Goal: Information Seeking & Learning: Learn about a topic

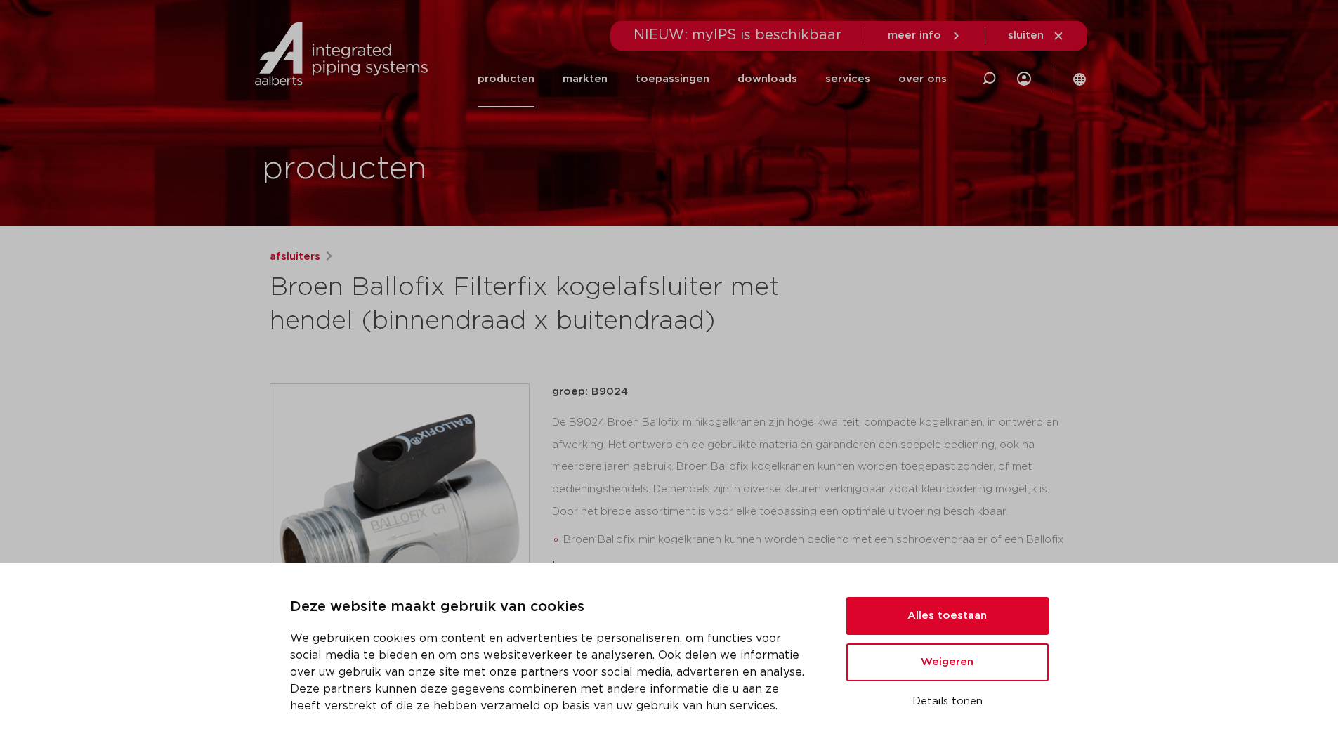
drag, startPoint x: 655, startPoint y: 370, endPoint x: 665, endPoint y: 396, distance: 27.5
click at [655, 372] on div "afsluiters Broen Ballofix Filterfix kogelafsluiter met hendel (binnendraad x bu…" at bounding box center [670, 573] width 822 height 648
click at [972, 615] on button "Alles toestaan" at bounding box center [948, 616] width 202 height 38
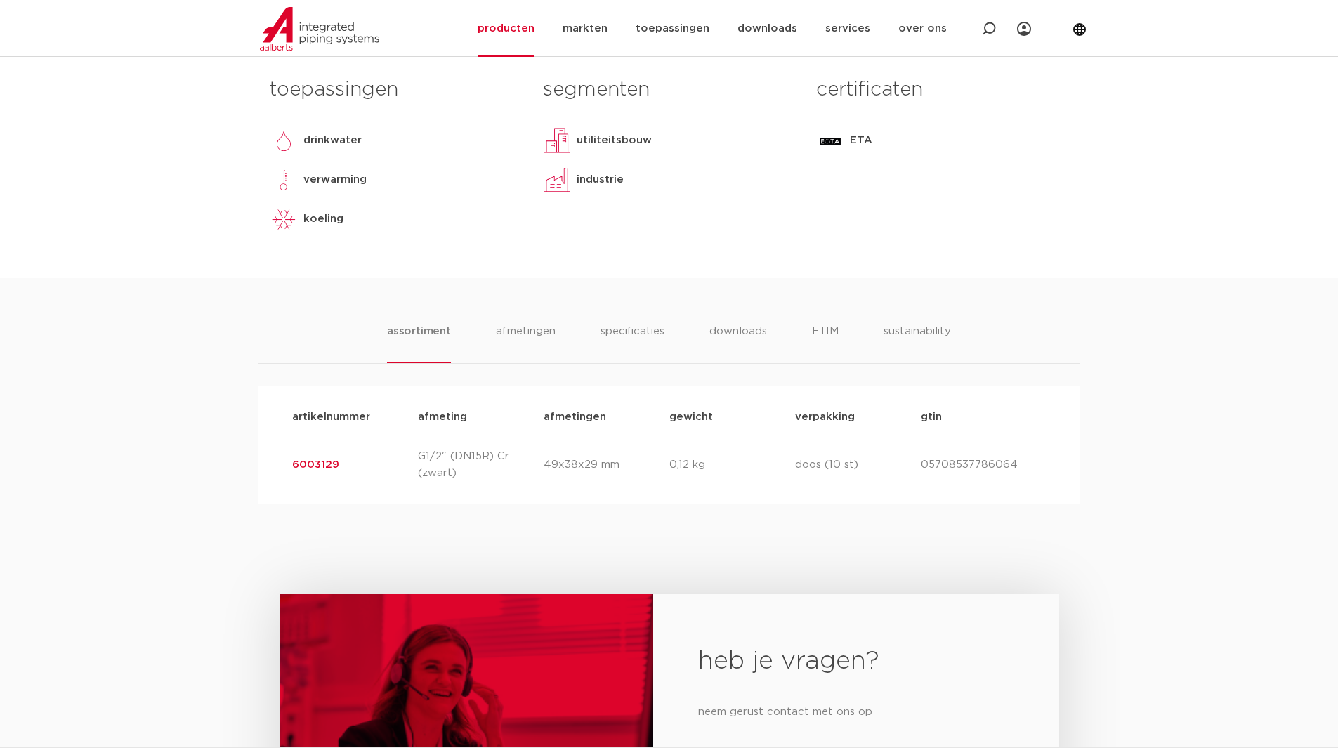
scroll to position [632, 0]
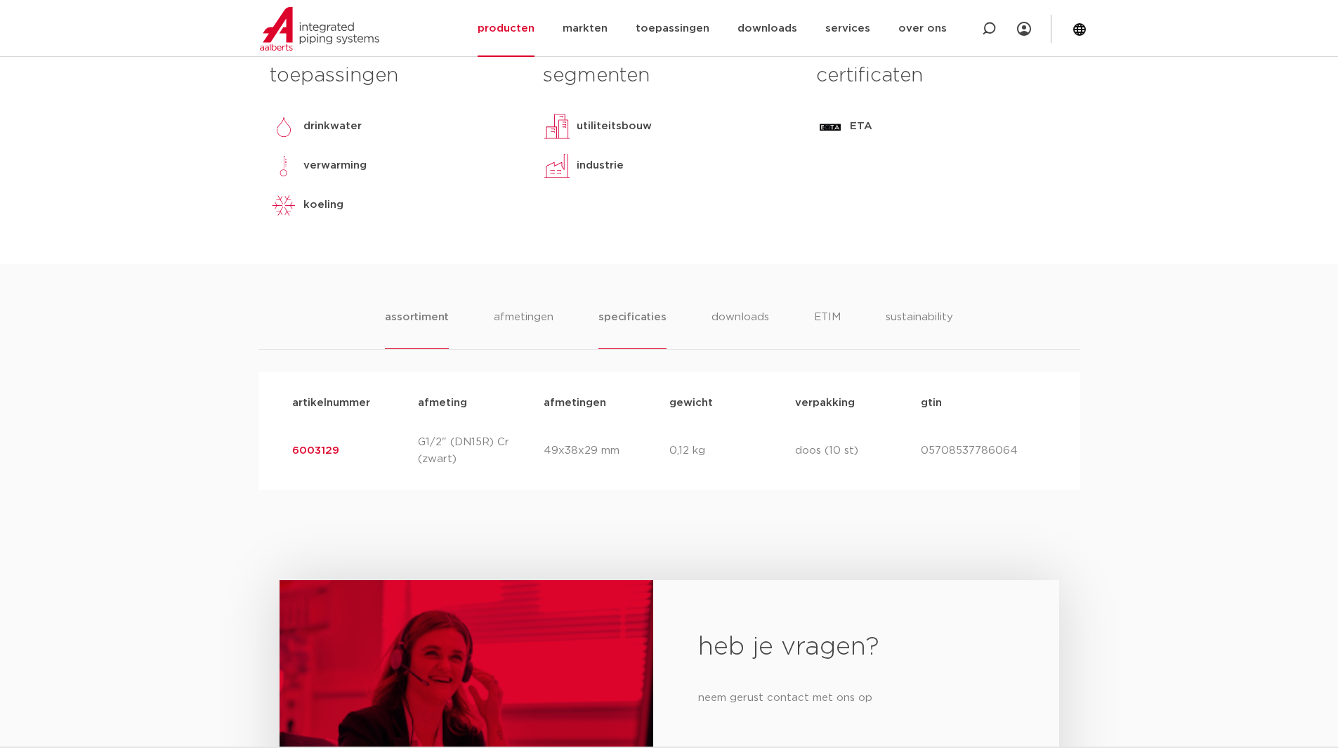
click at [639, 320] on li "specificaties" at bounding box center [632, 329] width 67 height 40
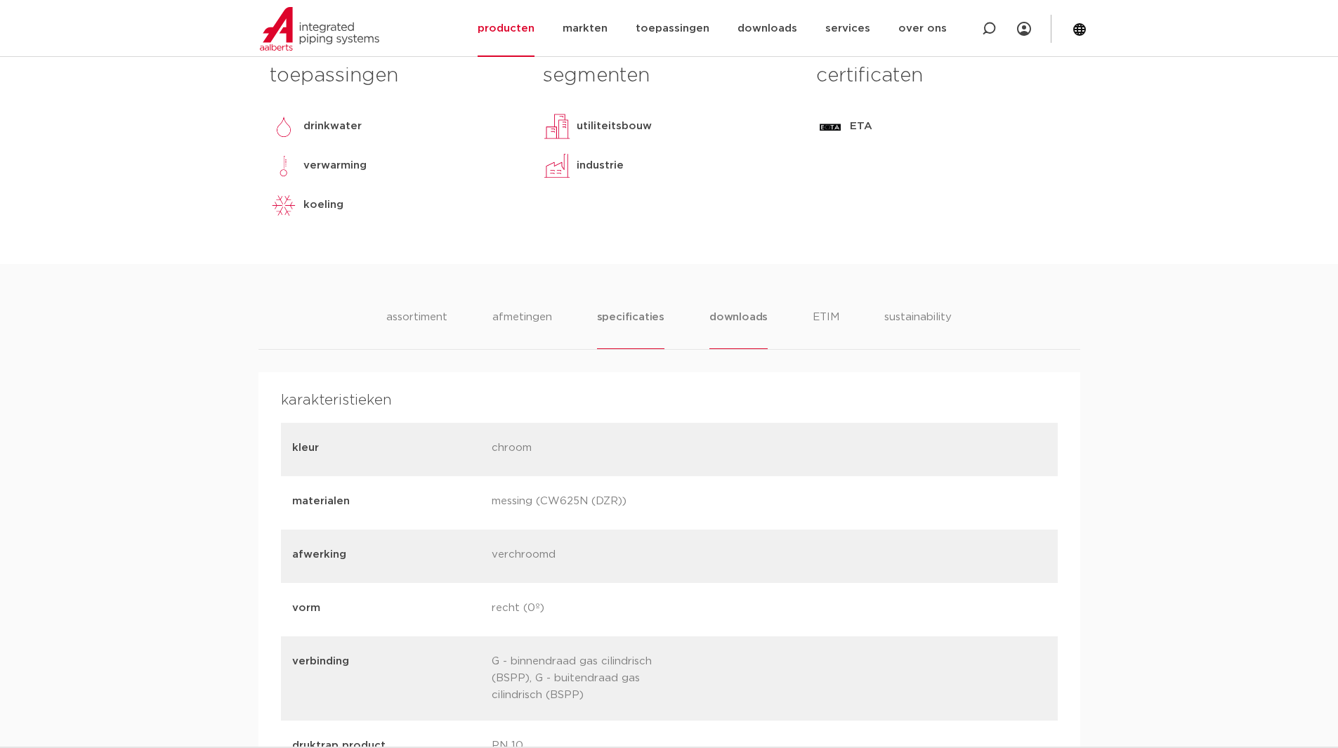
click at [742, 330] on li "downloads" at bounding box center [739, 329] width 58 height 40
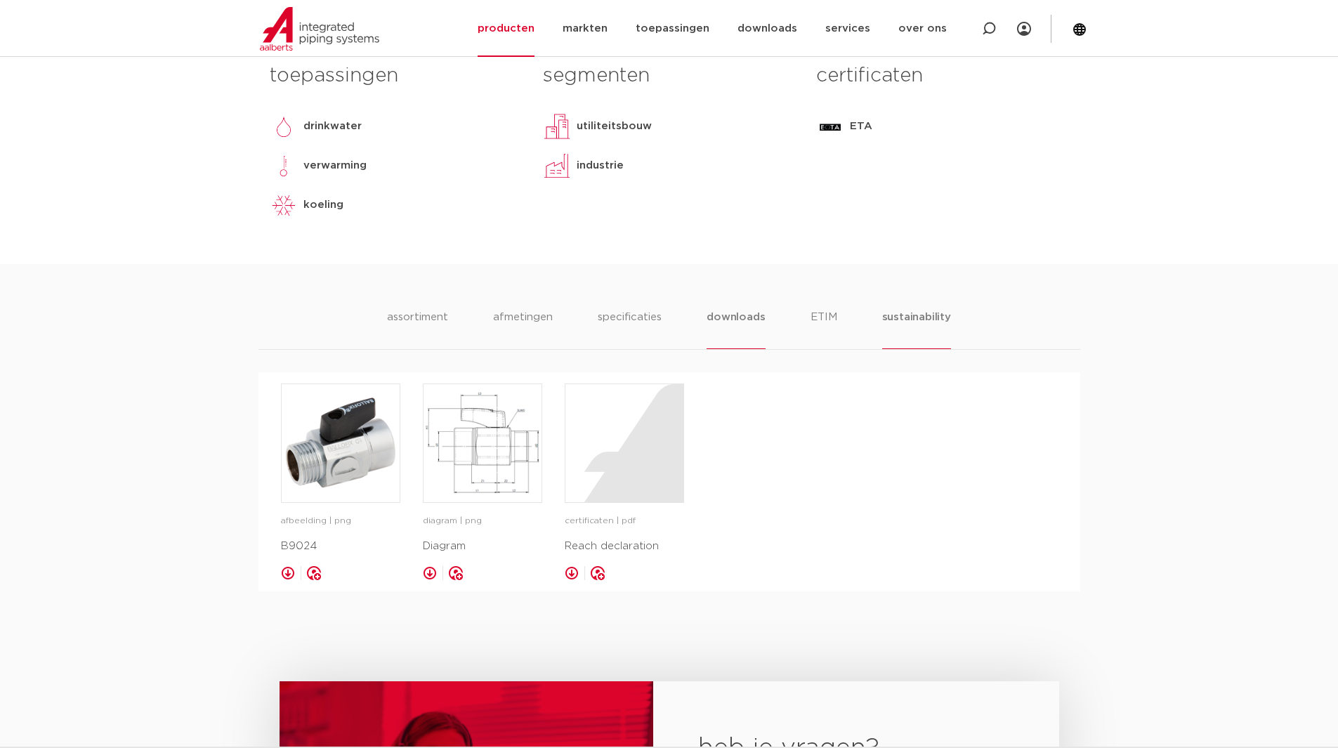
click at [911, 317] on li "sustainability" at bounding box center [916, 329] width 69 height 40
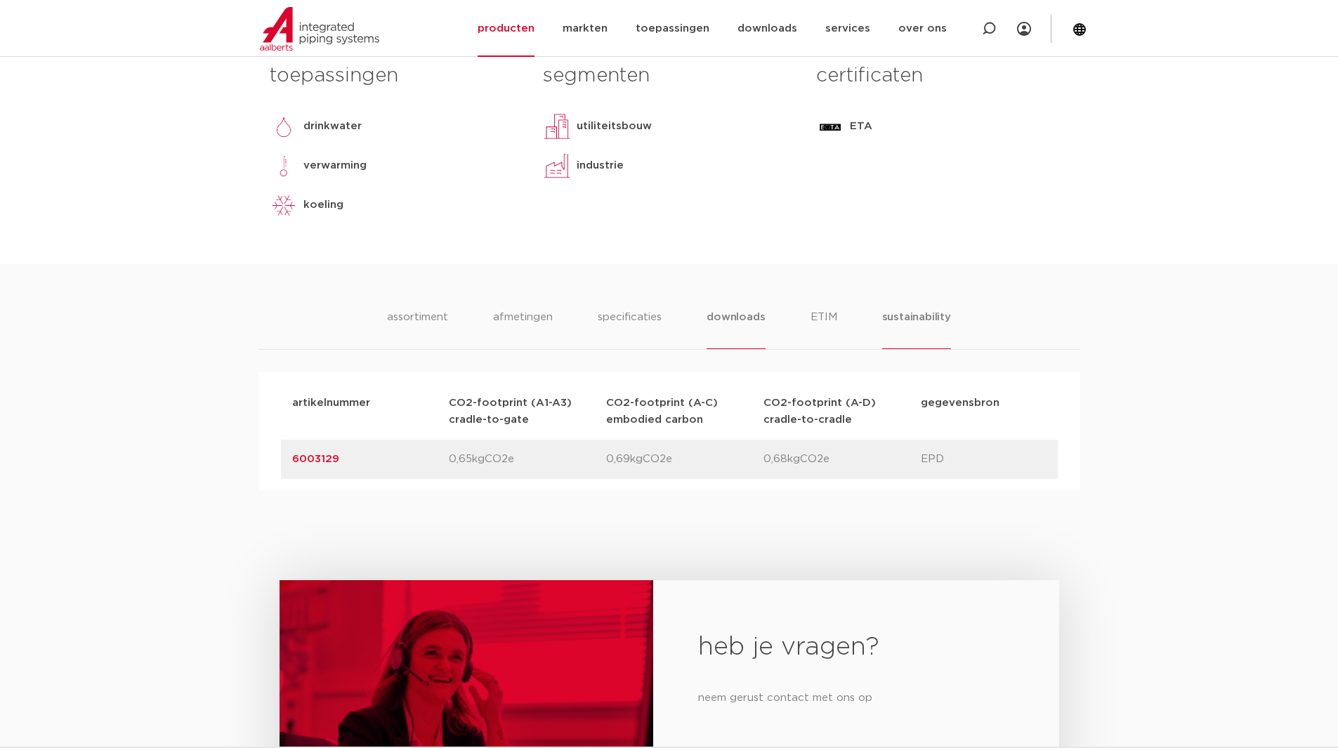
click at [764, 318] on li "downloads" at bounding box center [736, 329] width 58 height 40
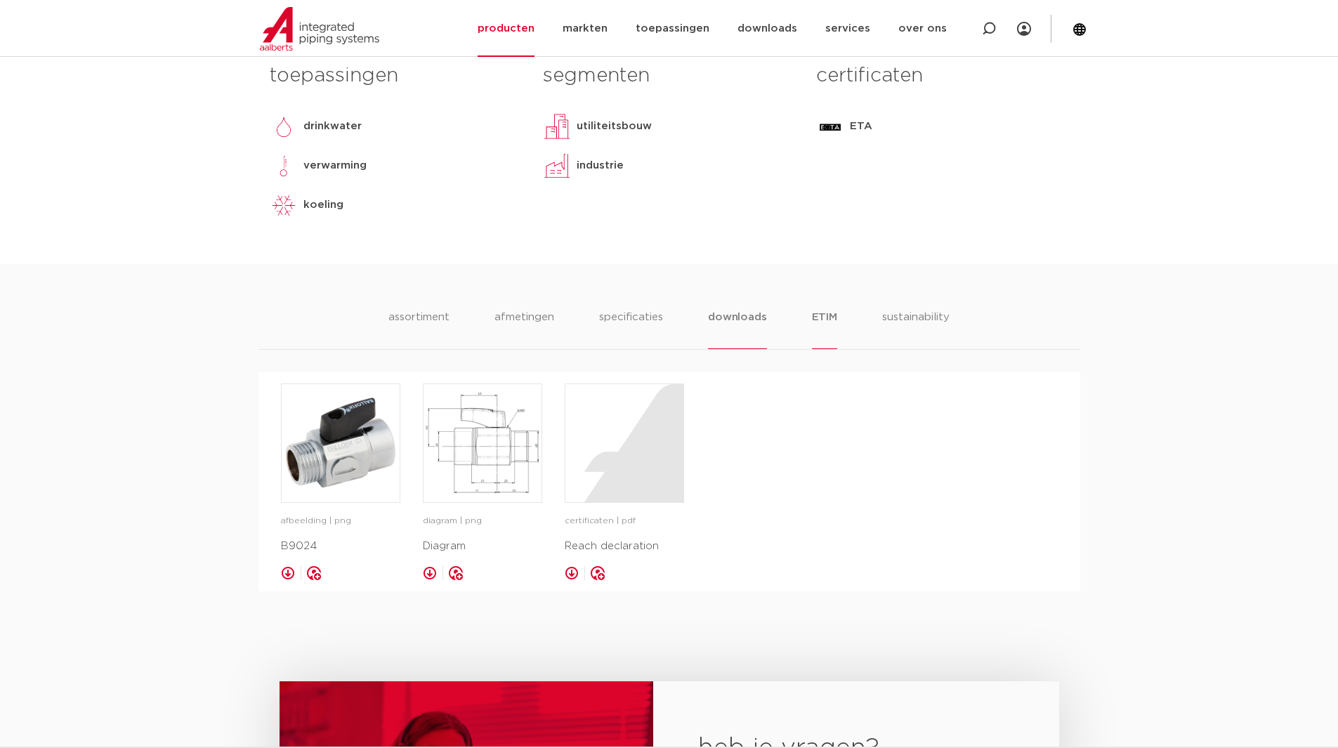
click at [830, 318] on li "ETIM" at bounding box center [824, 329] width 25 height 40
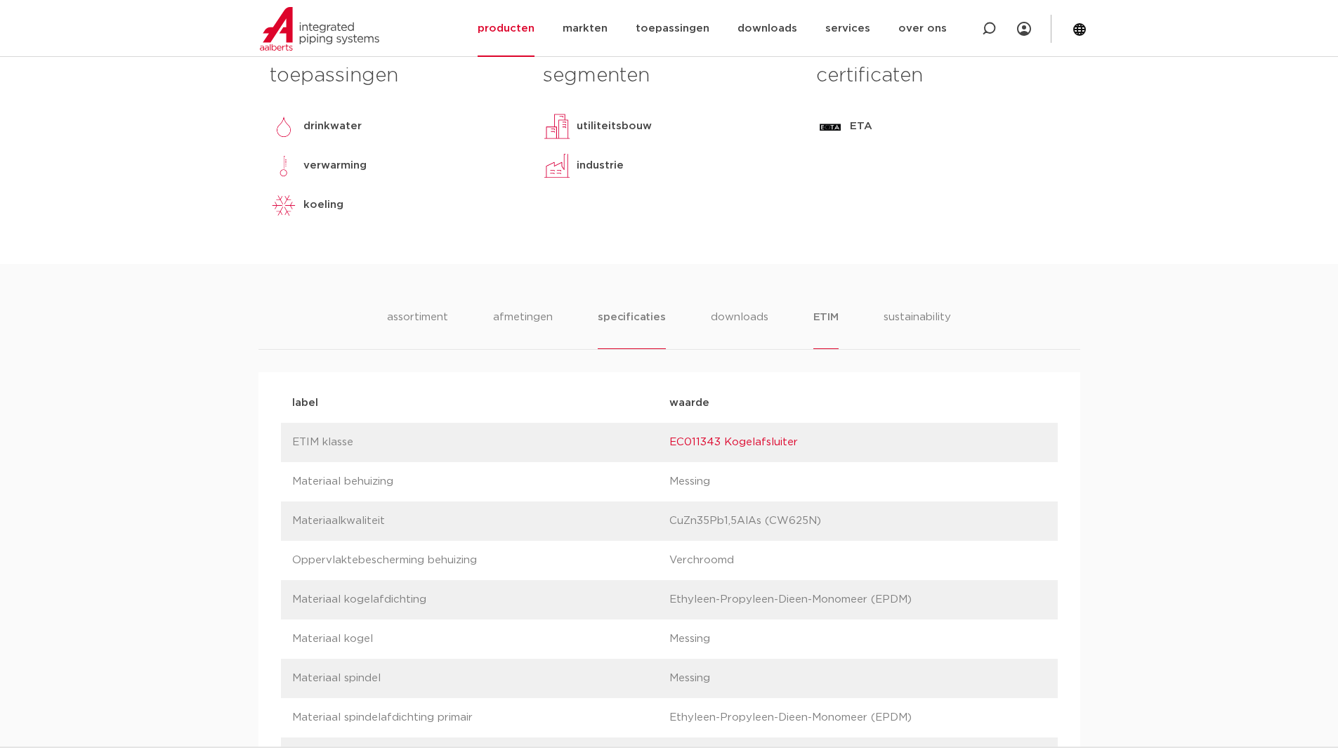
click at [619, 320] on li "specificaties" at bounding box center [631, 329] width 67 height 40
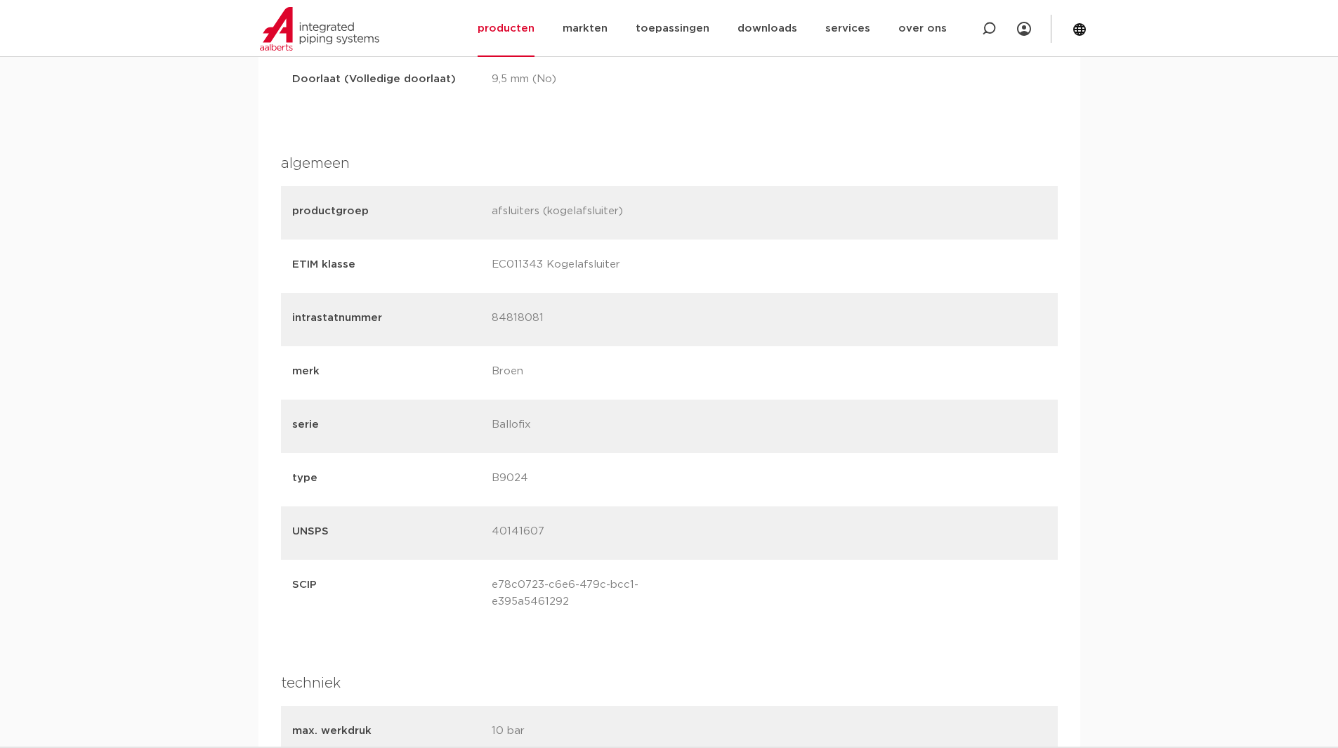
scroll to position [1405, 0]
drag, startPoint x: 559, startPoint y: 425, endPoint x: 594, endPoint y: 425, distance: 35.1
click at [594, 425] on div "serie Ballofix" at bounding box center [669, 426] width 777 height 53
click at [594, 427] on p "Ballofix" at bounding box center [586, 427] width 189 height 20
click at [603, 427] on p "Ballofix" at bounding box center [586, 427] width 189 height 20
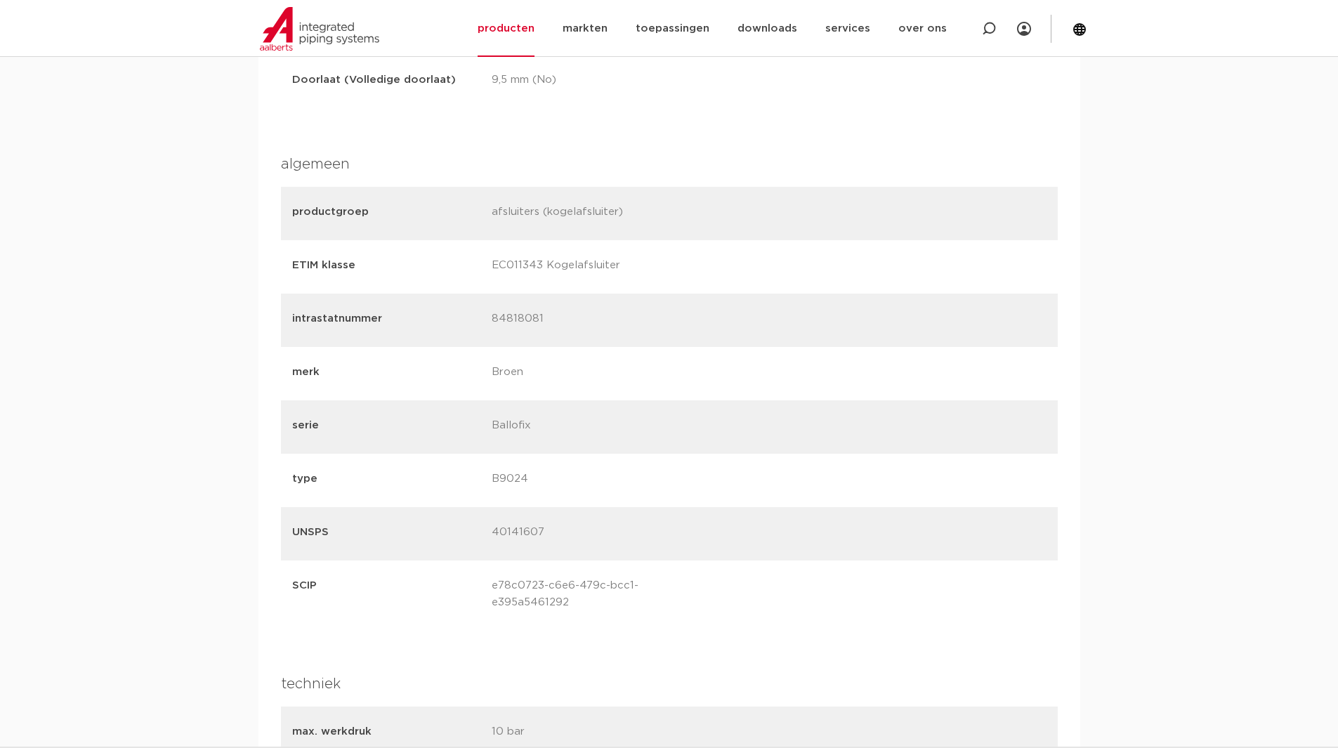
click at [609, 424] on p "Ballofix" at bounding box center [586, 427] width 189 height 20
click at [714, 347] on div "merk Broen" at bounding box center [669, 373] width 777 height 53
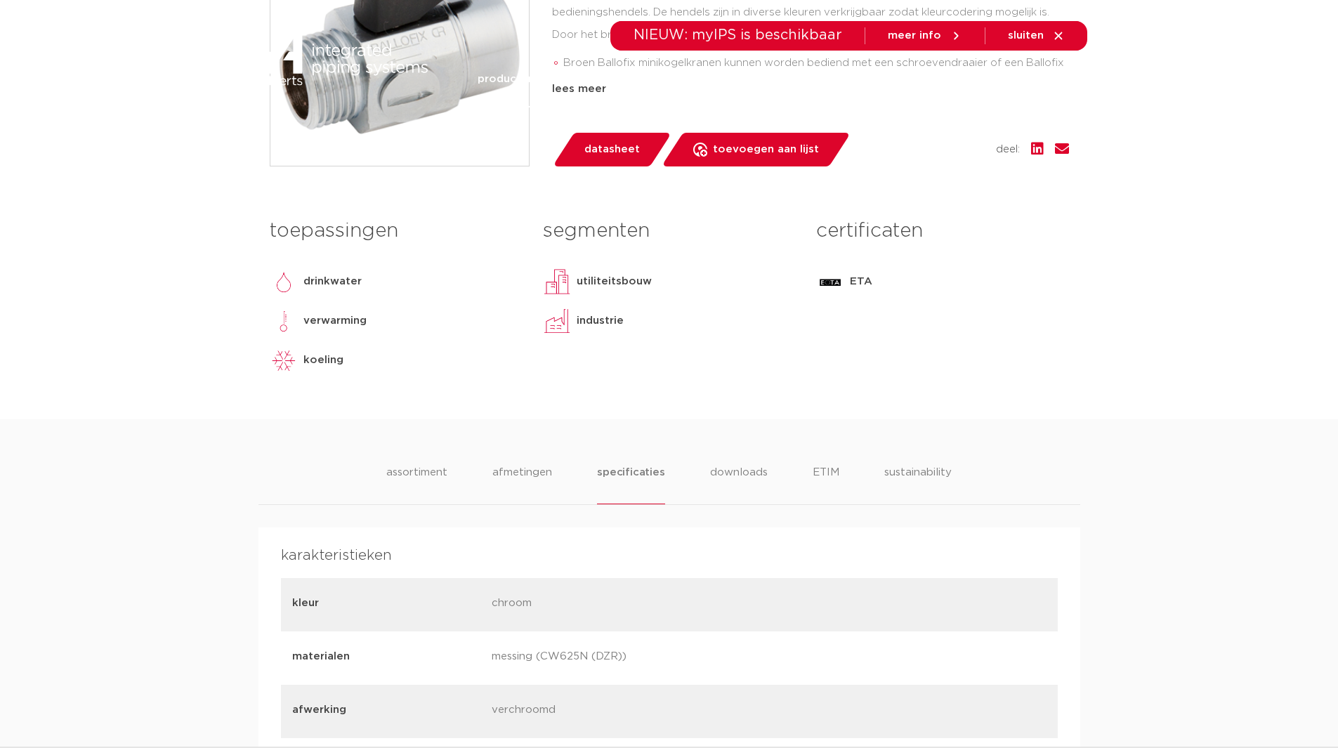
scroll to position [0, 0]
